Goal: Transaction & Acquisition: Book appointment/travel/reservation

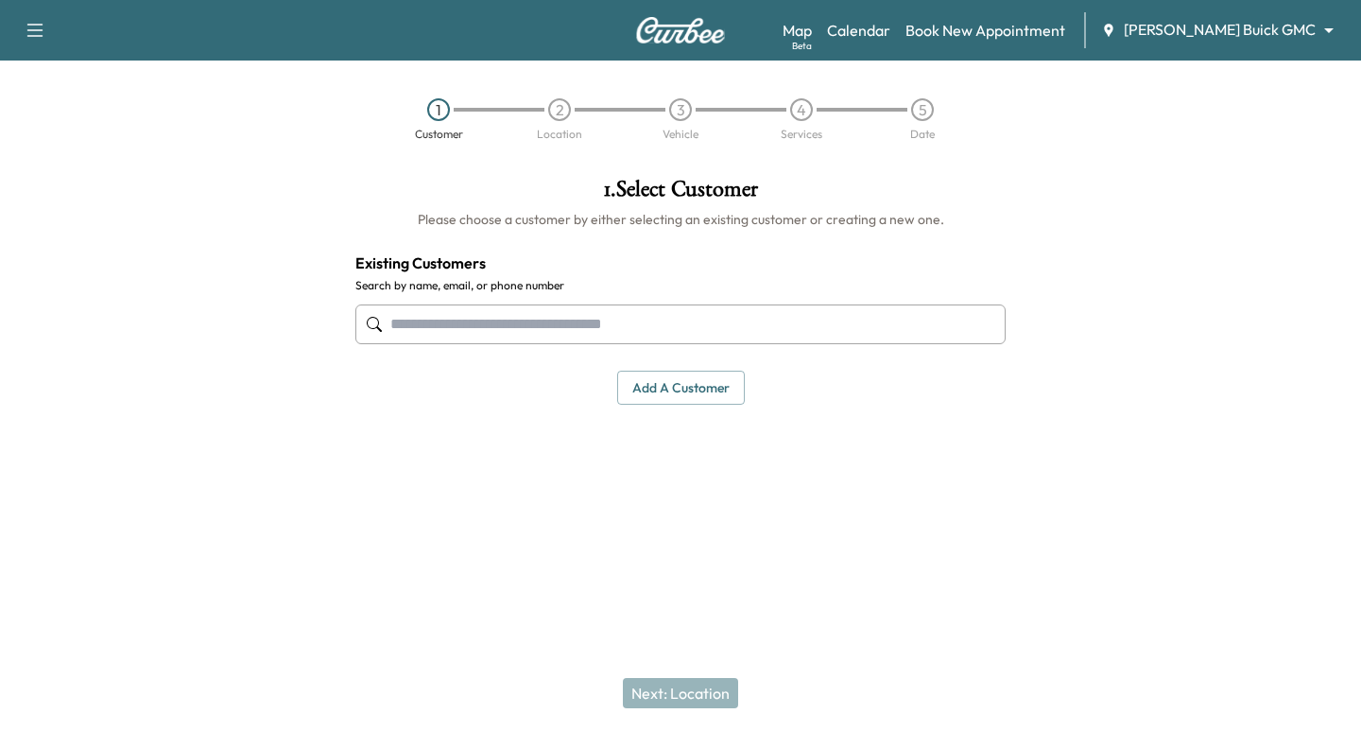
click at [1206, 40] on body "Support Log Out Map Beta Calendar Book New Appointment [PERSON_NAME] Buick GMC …" at bounding box center [680, 365] width 1361 height 731
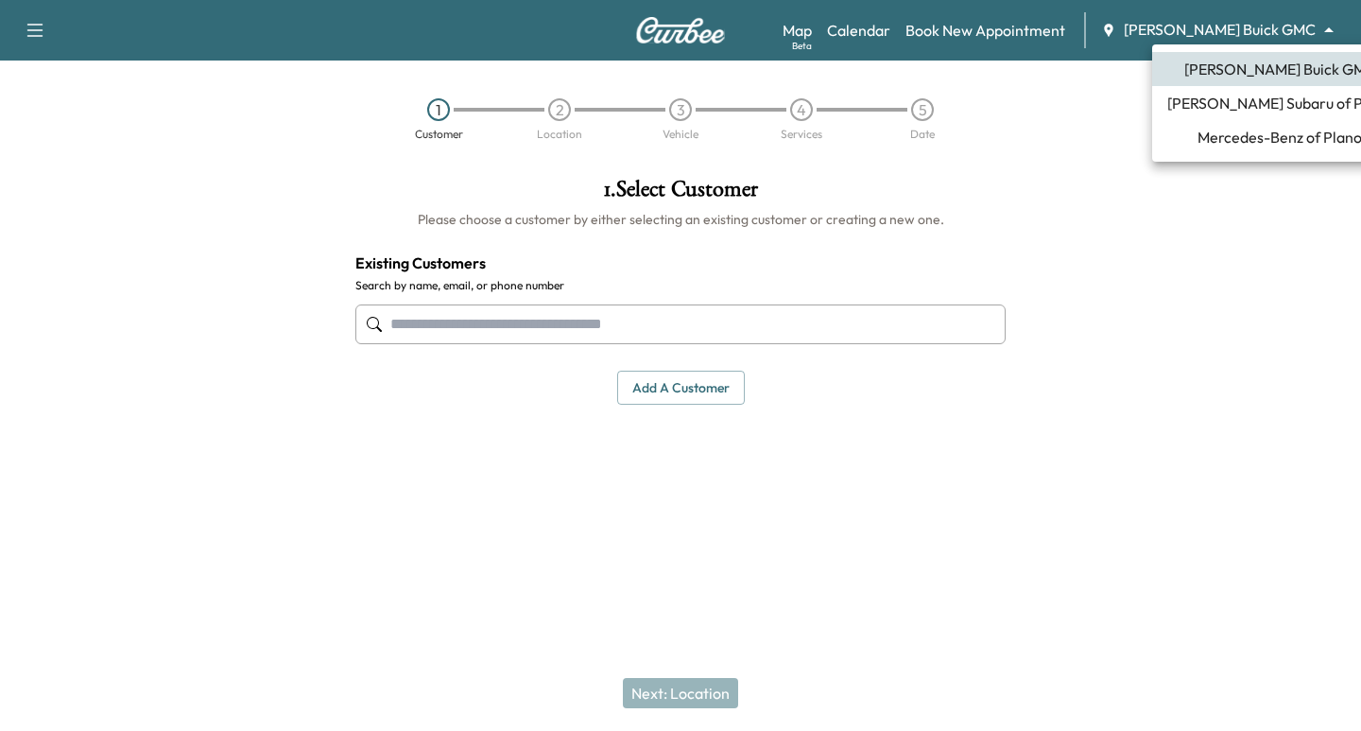
click at [1238, 115] on li "[PERSON_NAME] Subaru of Plano" at bounding box center [1279, 103] width 255 height 34
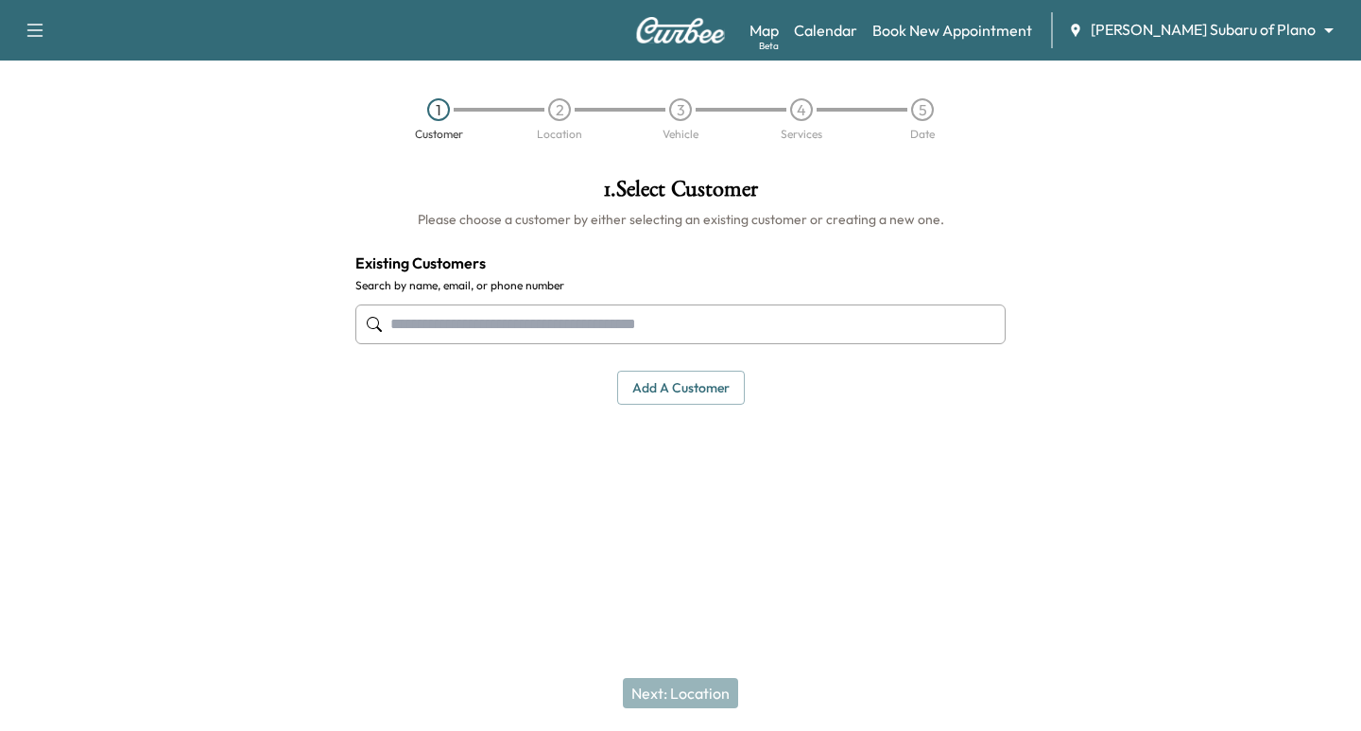
click at [522, 324] on input "text" at bounding box center [680, 324] width 650 height 40
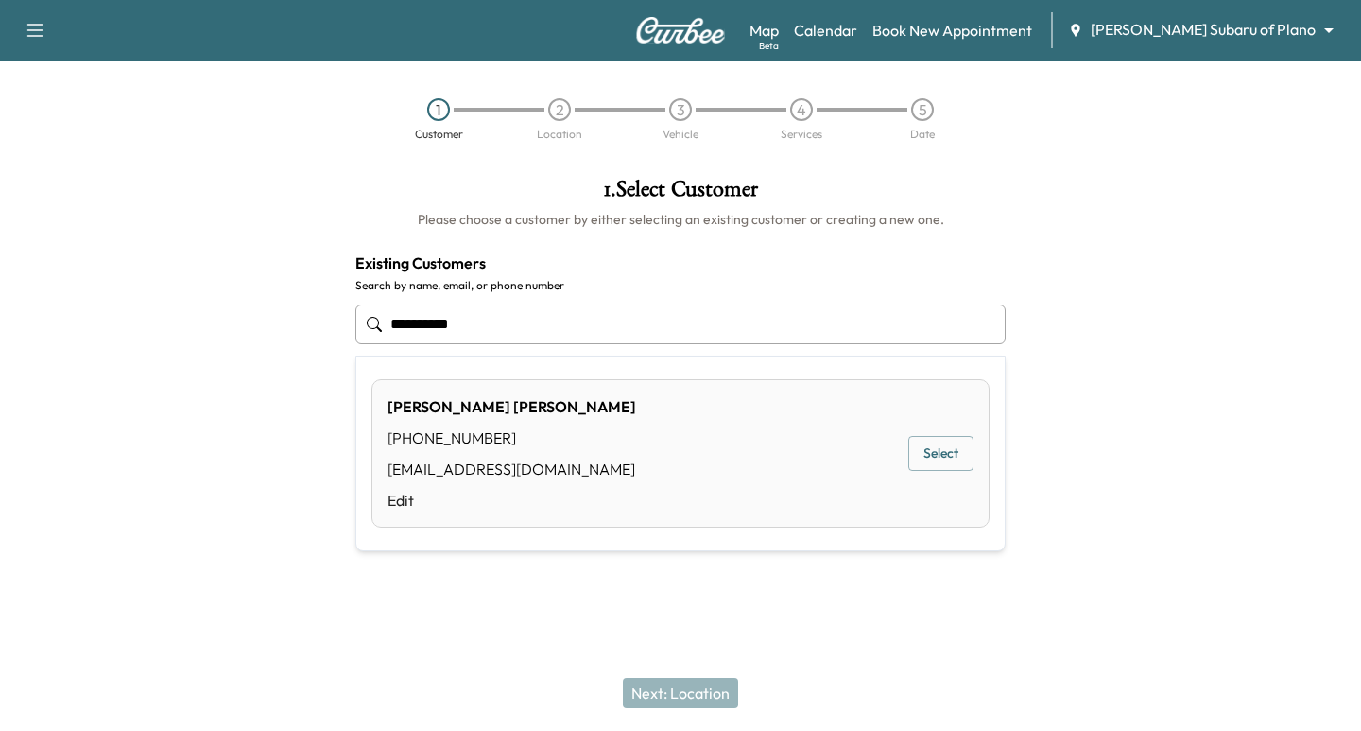
click at [896, 444] on div "[PERSON_NAME] [PHONE_NUMBER] [EMAIL_ADDRESS][DOMAIN_NAME] Edit Select" at bounding box center [680, 453] width 618 height 148
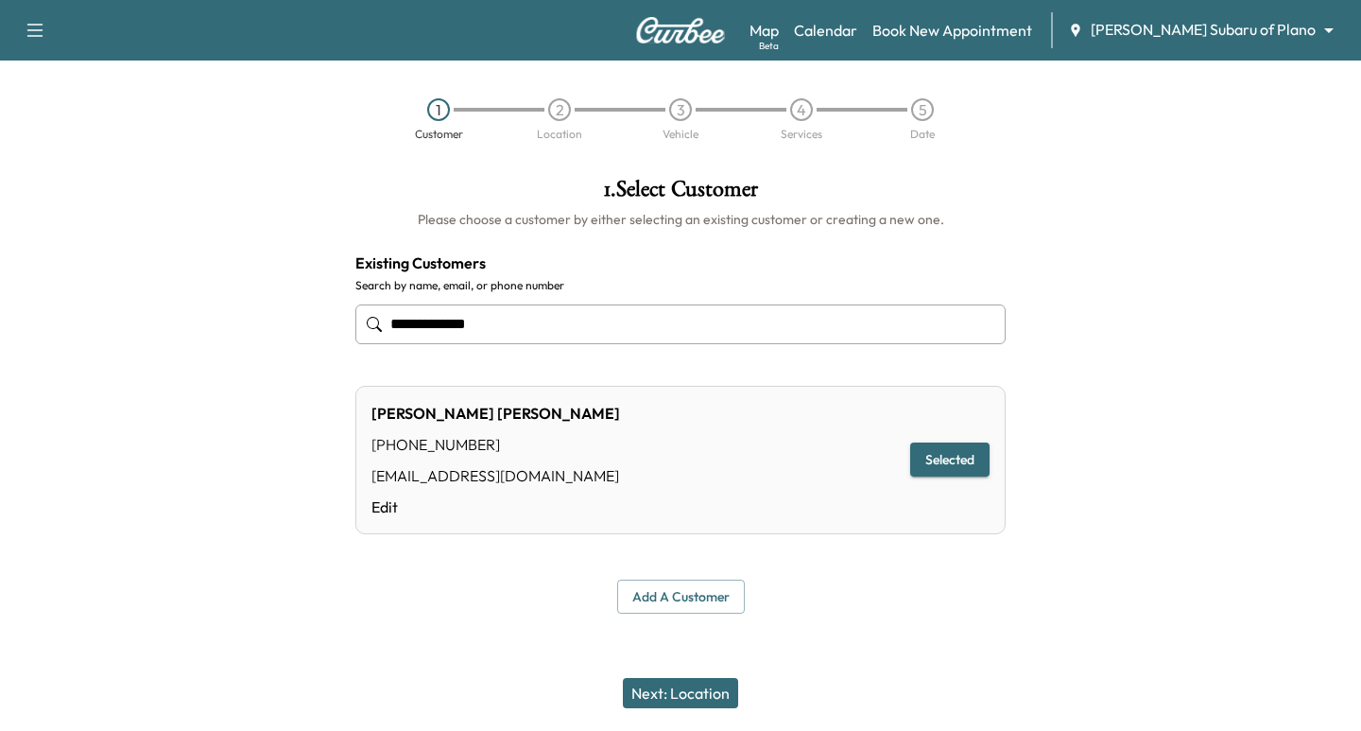
type input "**********"
click at [698, 685] on button "Next: Location" at bounding box center [680, 693] width 115 height 30
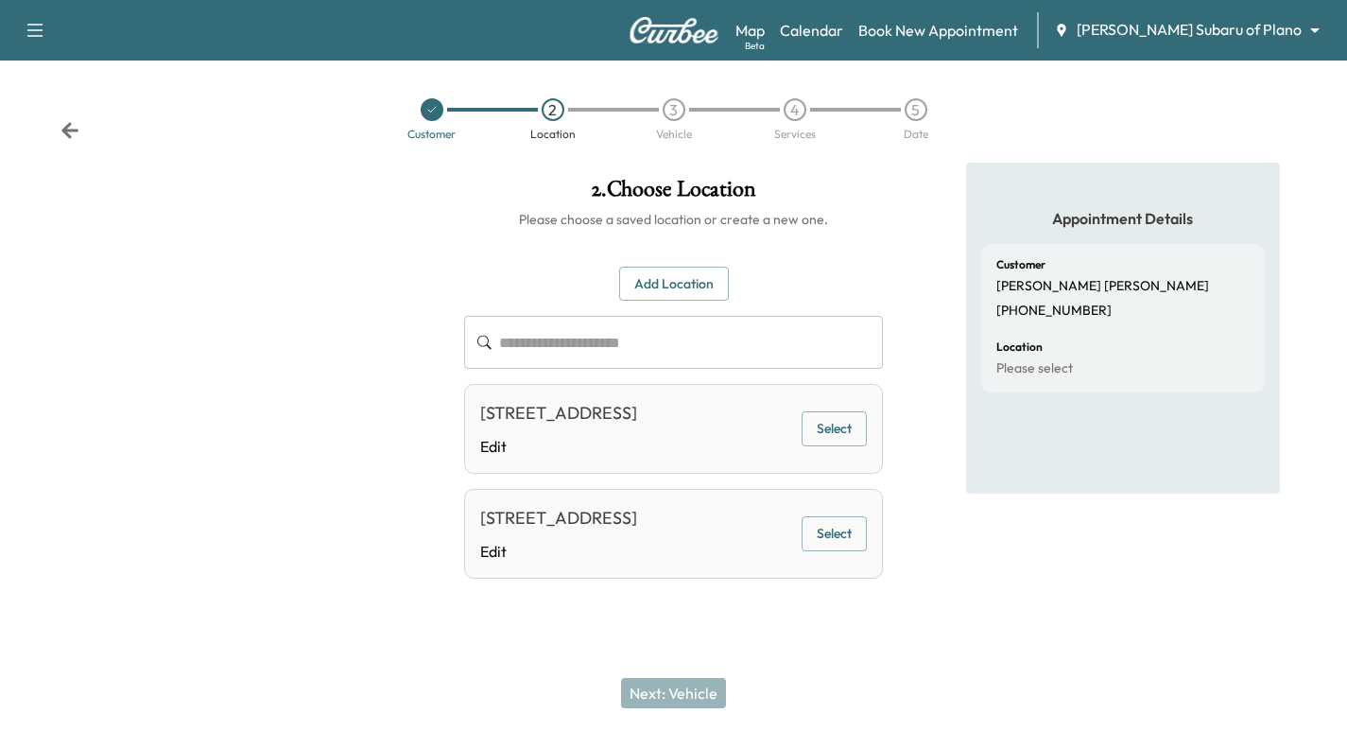
click at [831, 433] on button "Select" at bounding box center [833, 428] width 65 height 35
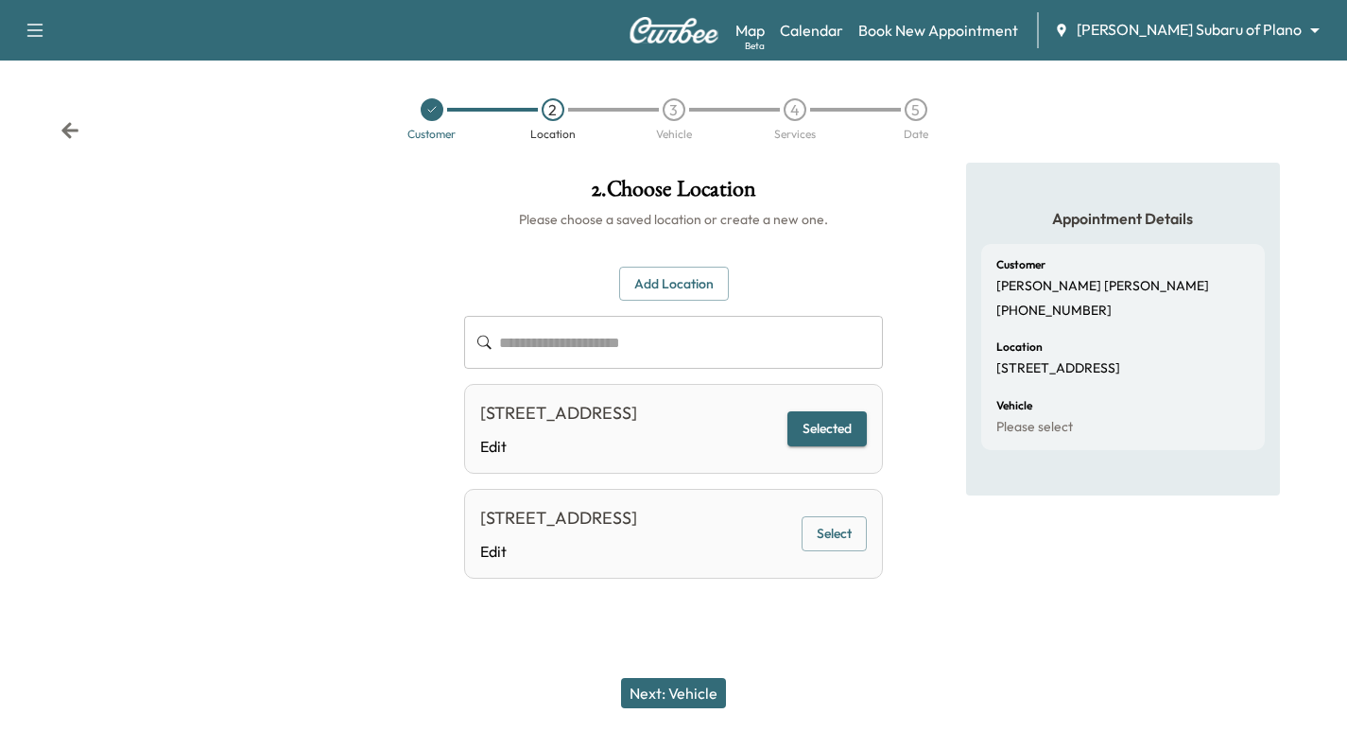
click at [697, 700] on button "Next: Vehicle" at bounding box center [673, 693] width 105 height 30
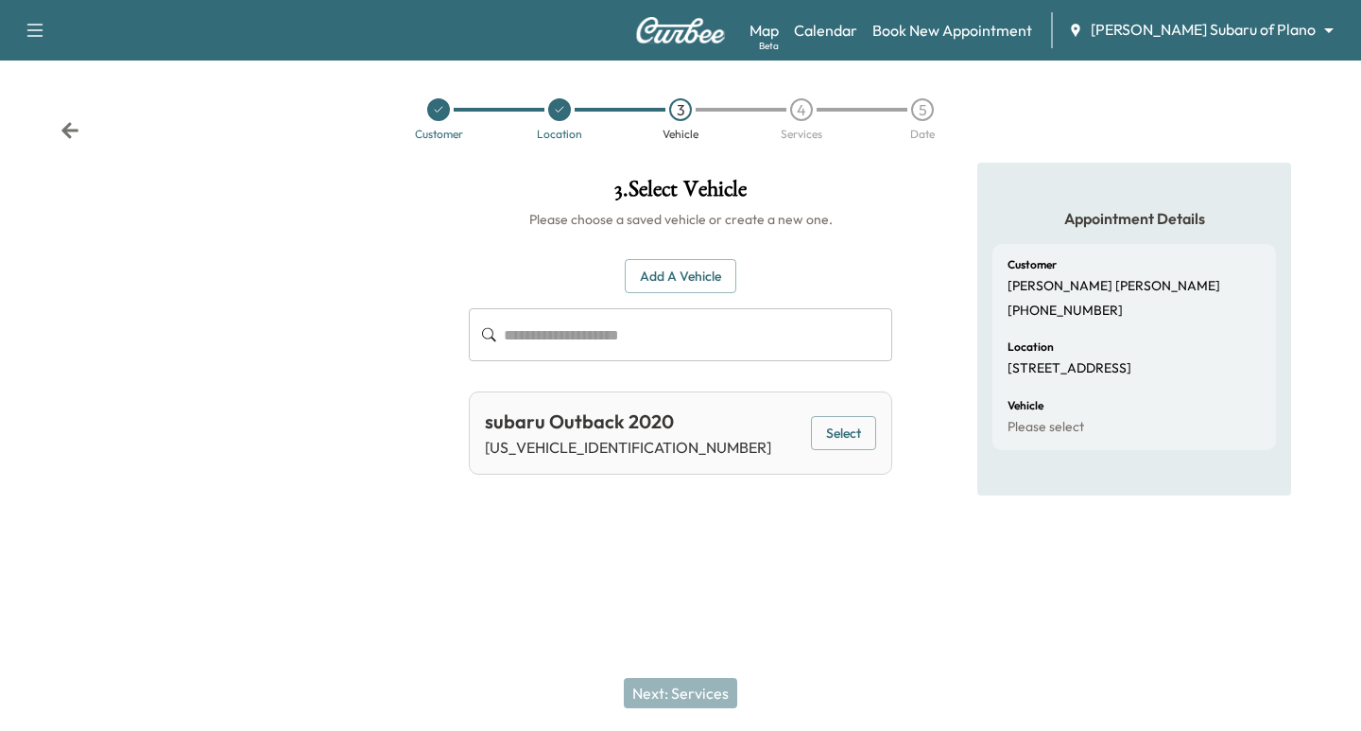
click at [861, 424] on button "Select" at bounding box center [843, 433] width 65 height 35
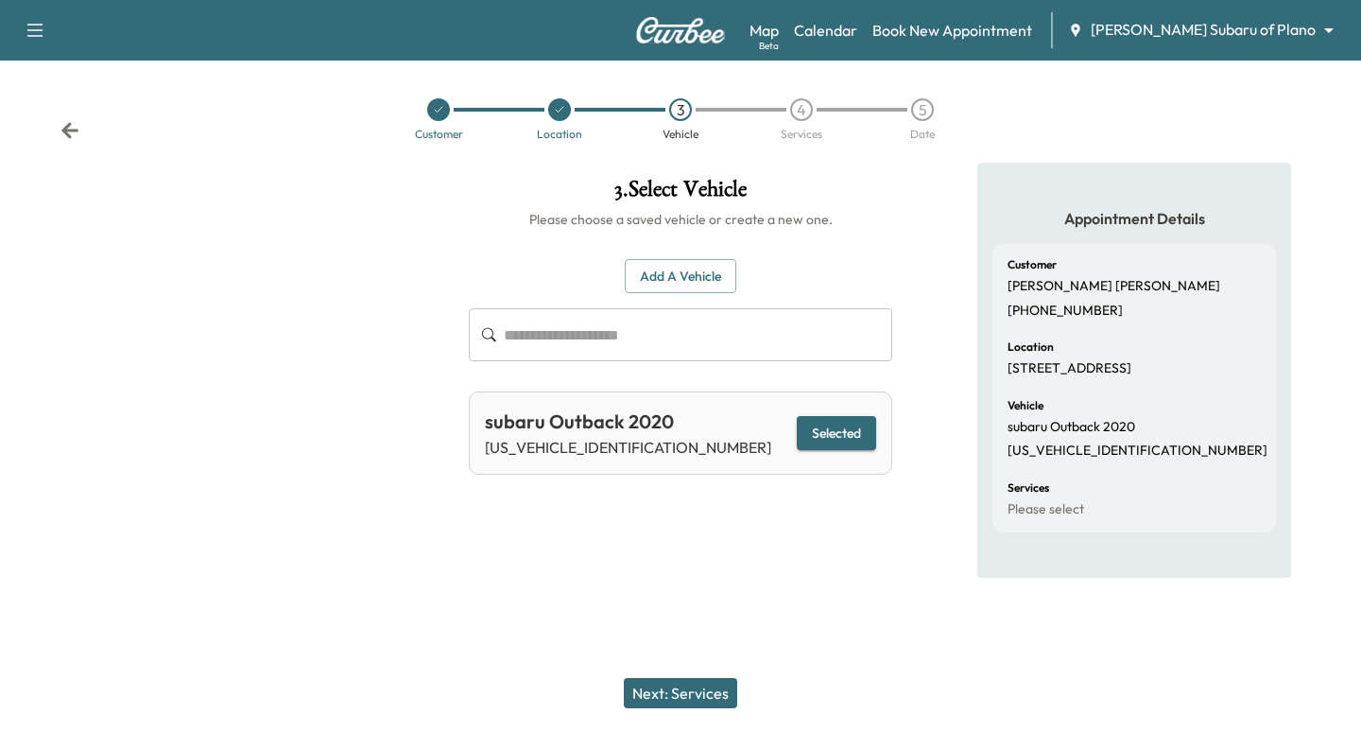
click at [707, 703] on button "Next: Services" at bounding box center [680, 693] width 113 height 30
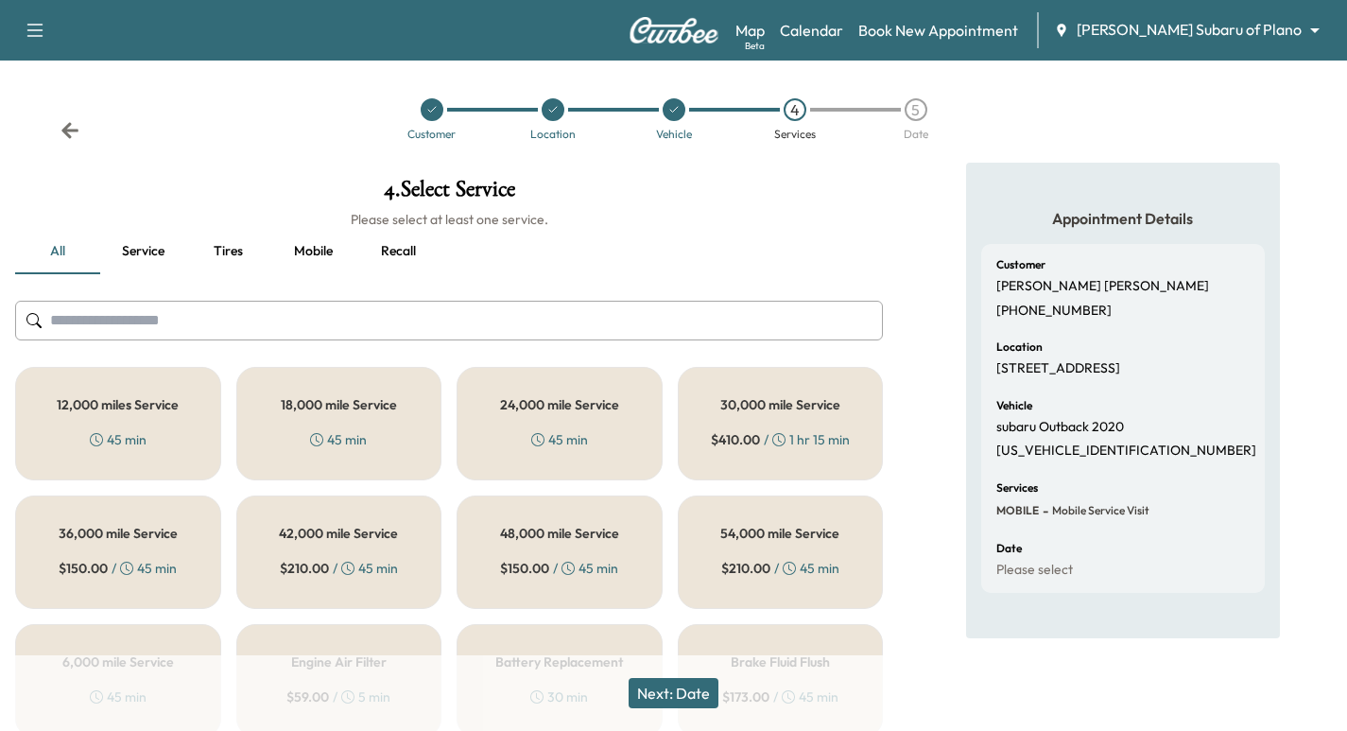
click at [1068, 459] on p "[US_VEHICLE_IDENTIFICATION_NUMBER]" at bounding box center [1126, 450] width 260 height 17
copy p "[US_VEHICLE_IDENTIFICATION_NUMBER]"
click at [429, 114] on div at bounding box center [432, 109] width 23 height 23
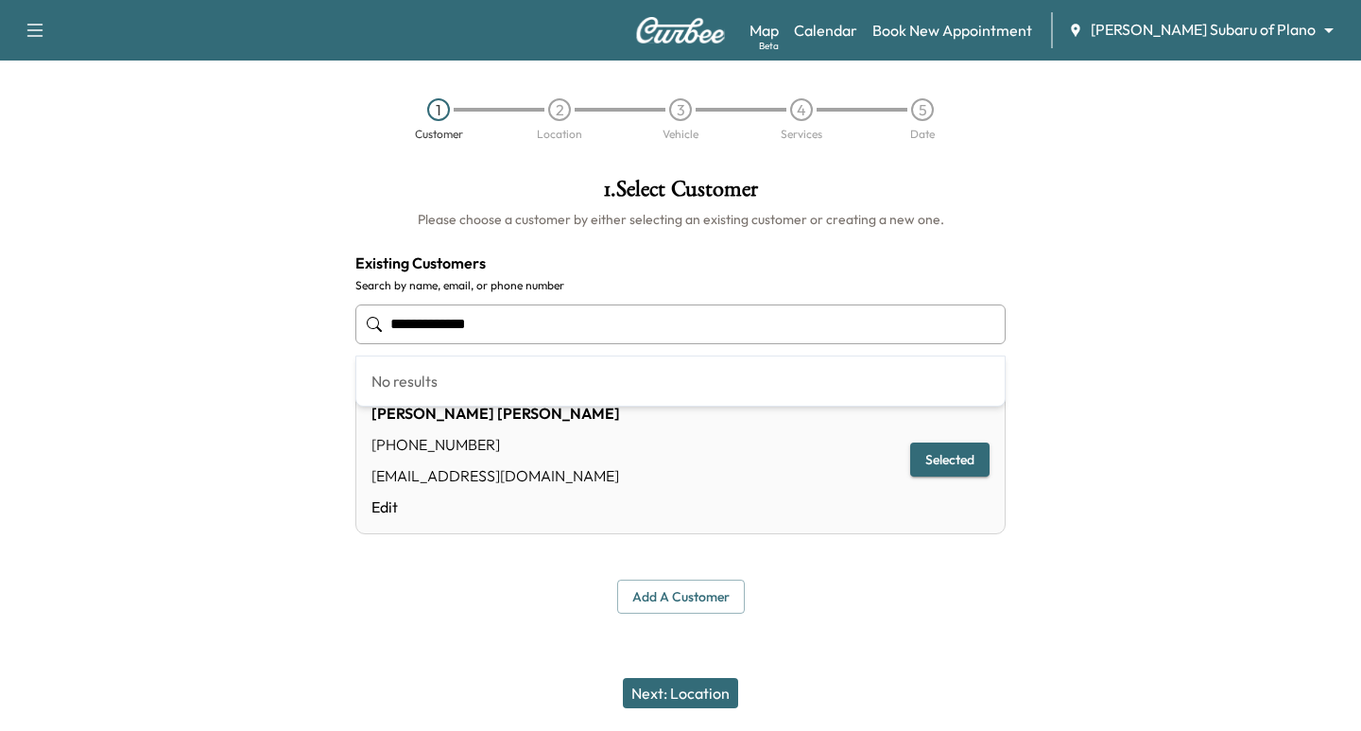
drag, startPoint x: 574, startPoint y: 316, endPoint x: 71, endPoint y: 303, distance: 502.9
click at [71, 304] on div "**********" at bounding box center [680, 396] width 1361 height 466
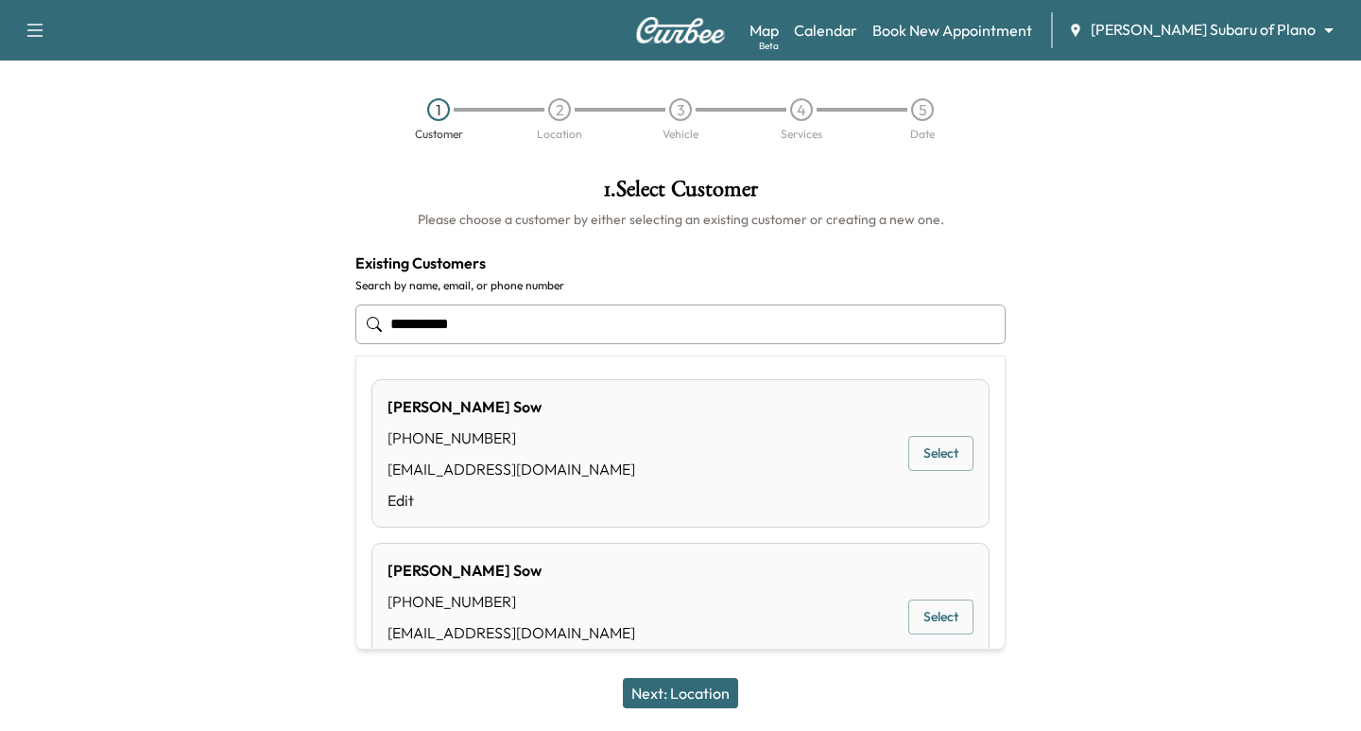
click at [899, 438] on div "[PERSON_NAME] [PHONE_NUMBER] [EMAIL_ADDRESS][DOMAIN_NAME] Edit Select" at bounding box center [680, 453] width 618 height 148
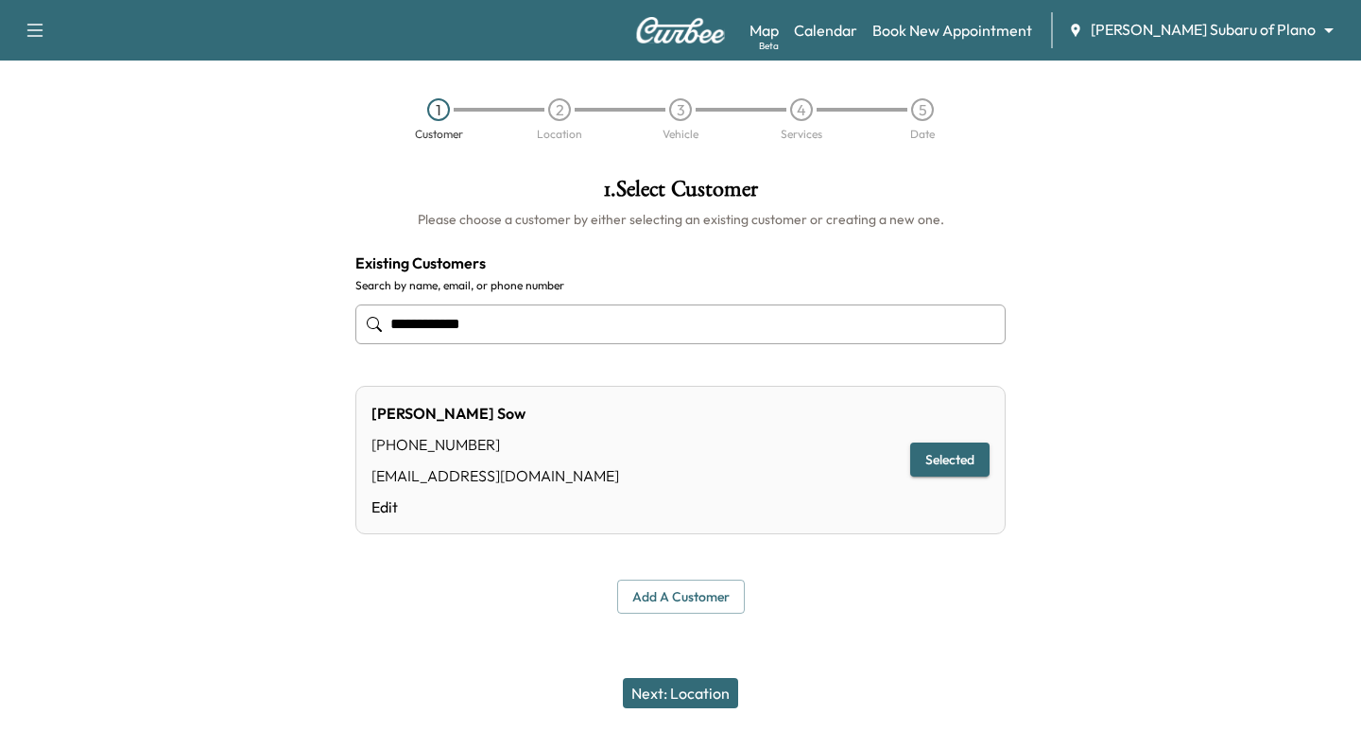
type input "**********"
click at [675, 701] on button "Next: Location" at bounding box center [680, 693] width 115 height 30
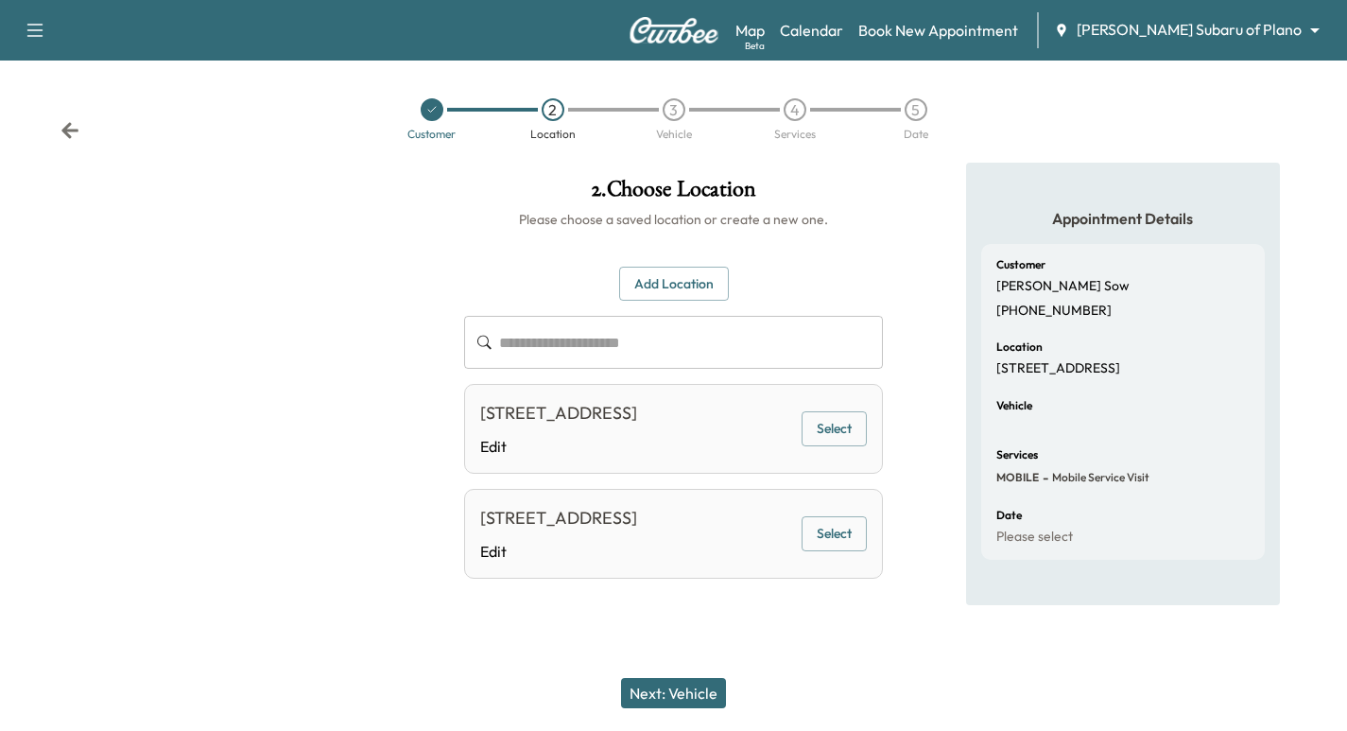
scroll to position [14, 0]
click at [818, 436] on button "Select" at bounding box center [833, 428] width 65 height 35
click at [726, 695] on button "Next: Vehicle" at bounding box center [673, 693] width 105 height 30
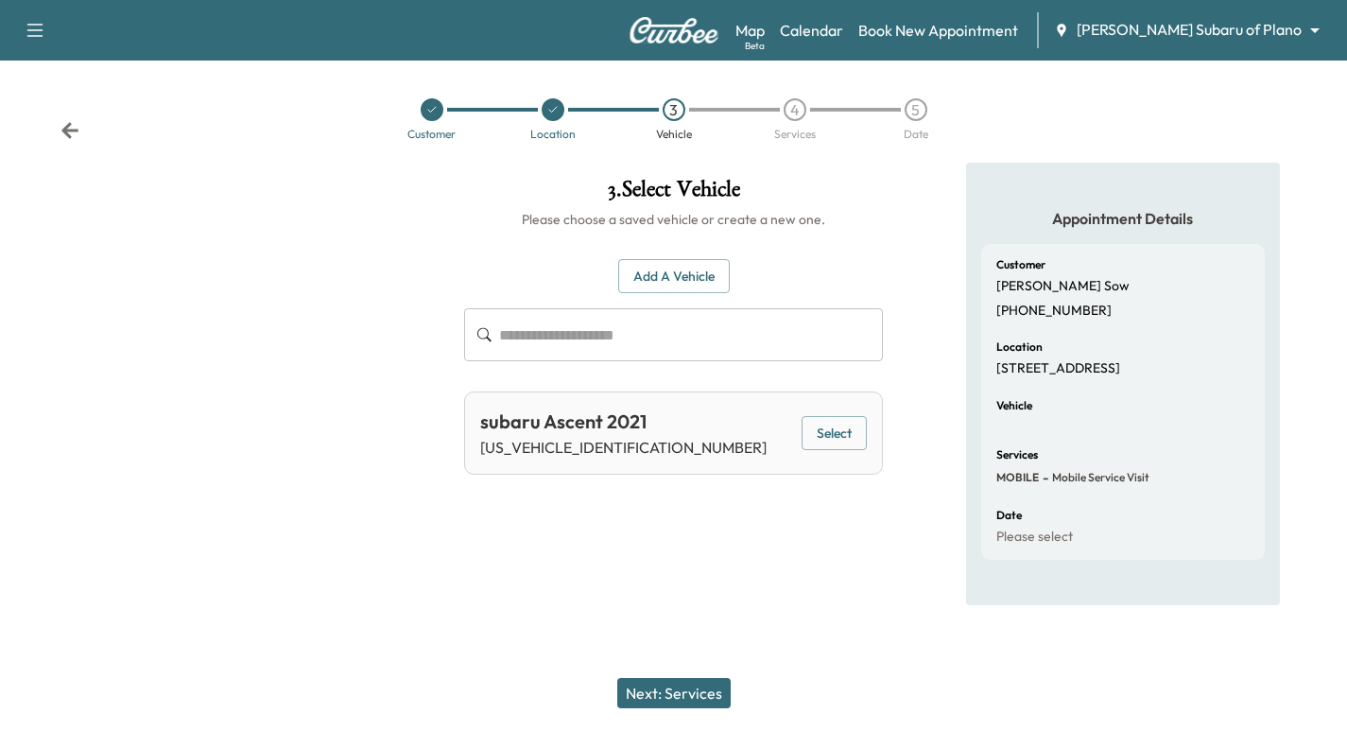
scroll to position [0, 0]
click at [806, 440] on div "subaru Ascent 2021 [US_VEHICLE_IDENTIFICATION_NUMBER] Select" at bounding box center [680, 432] width 423 height 83
click at [819, 438] on button "Select" at bounding box center [843, 433] width 65 height 35
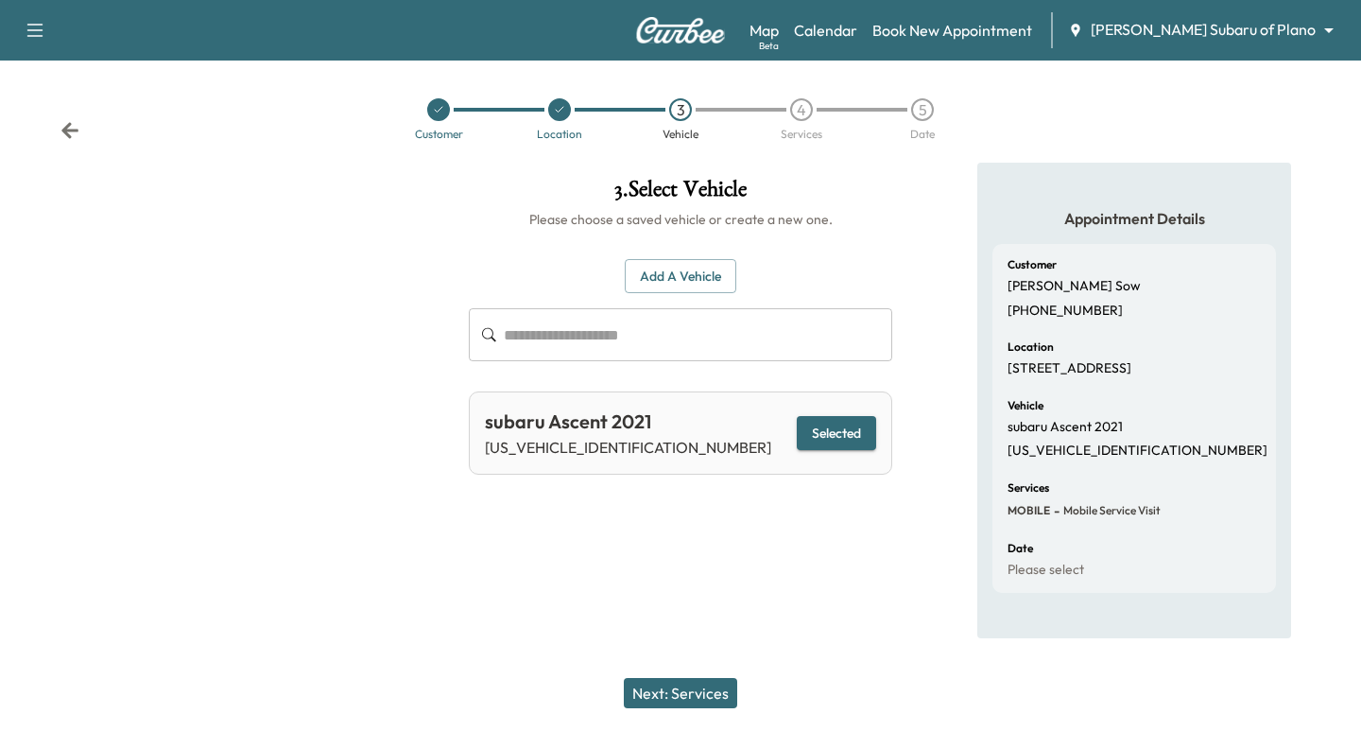
click at [704, 679] on button "Next: Services" at bounding box center [680, 693] width 113 height 30
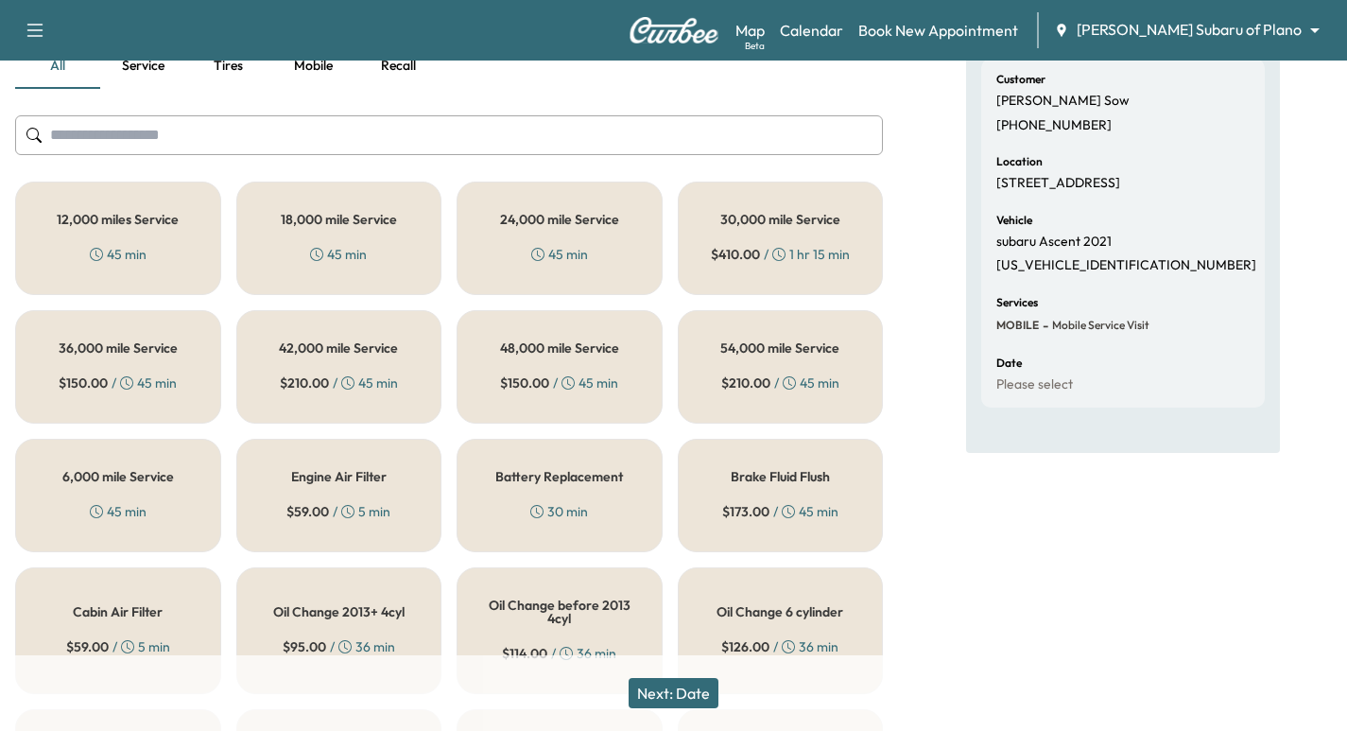
scroll to position [189, 0]
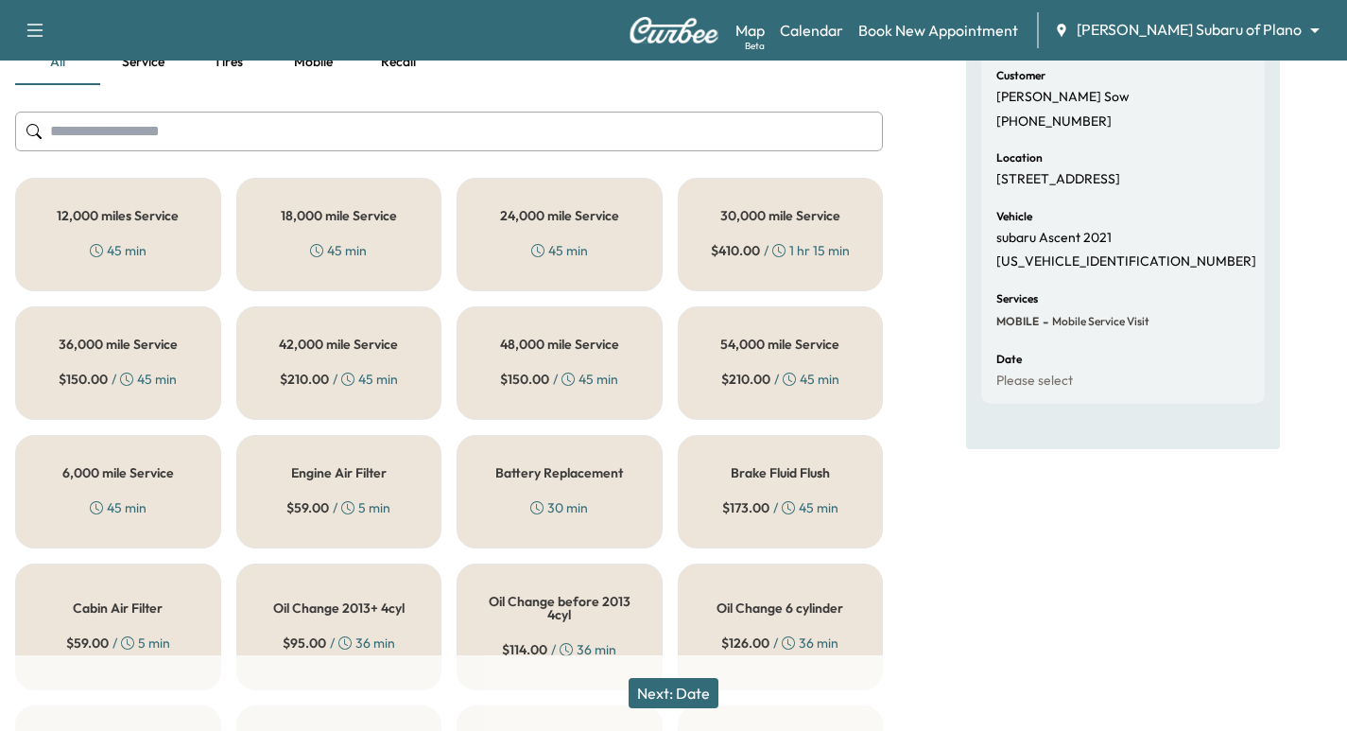
click at [782, 337] on h5 "54,000 mile Service" at bounding box center [779, 343] width 119 height 13
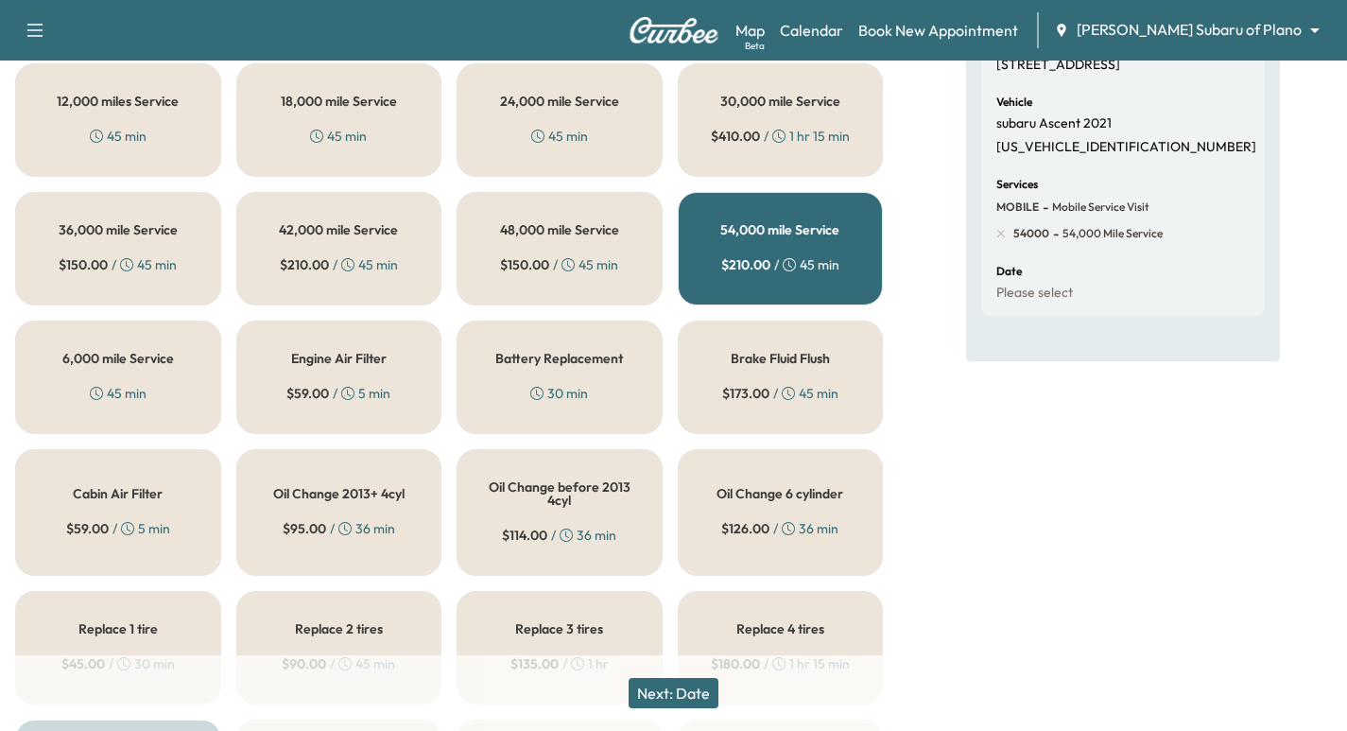
scroll to position [307, 0]
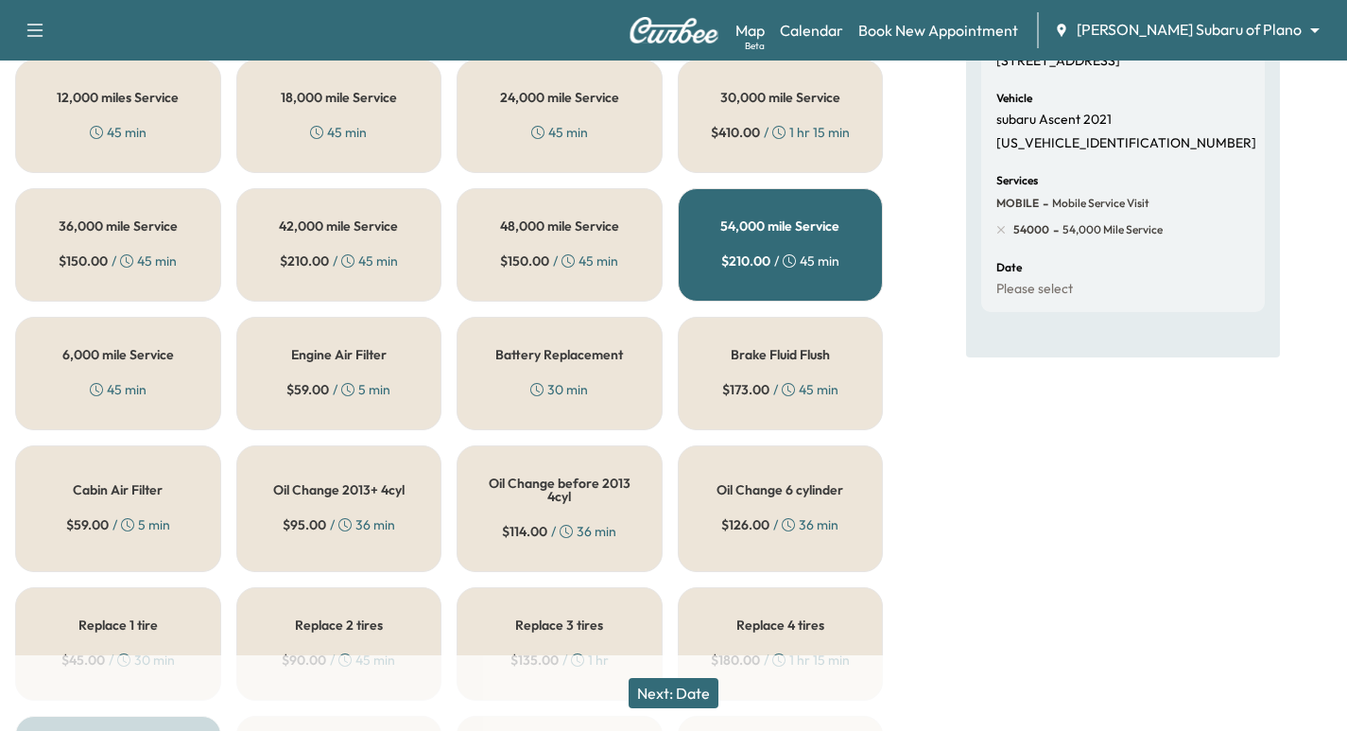
drag, startPoint x: 366, startPoint y: 505, endPoint x: 366, endPoint y: 523, distance: 18.0
click at [370, 508] on div "Oil Change 2013+ 4cyl $ 95.00 / 36 min" at bounding box center [339, 508] width 206 height 127
